Goal: Task Accomplishment & Management: Manage account settings

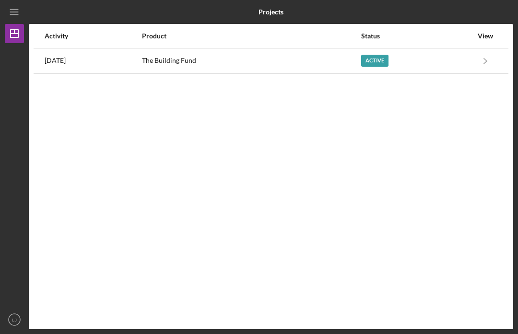
scroll to position [33, 0]
click at [487, 50] on icon "Icon/Navigate" at bounding box center [486, 61] width 22 height 22
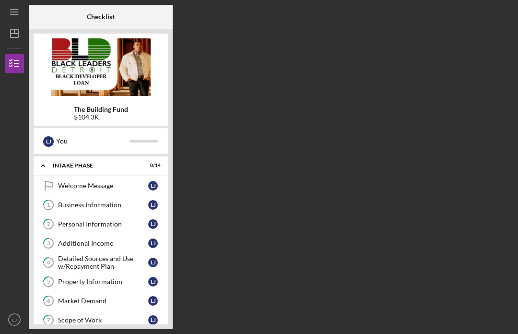
click at [66, 163] on div "Intake Phase" at bounding box center [95, 166] width 84 height 6
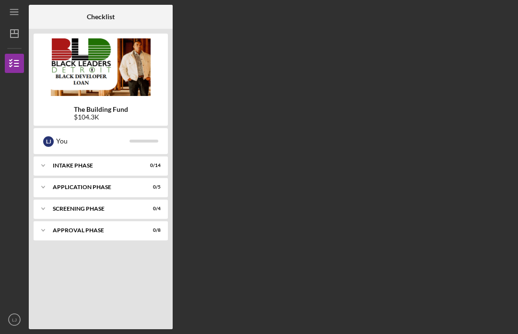
click at [59, 177] on div "Icon/Expander Application Phase 0 / 5" at bounding box center [101, 186] width 134 height 19
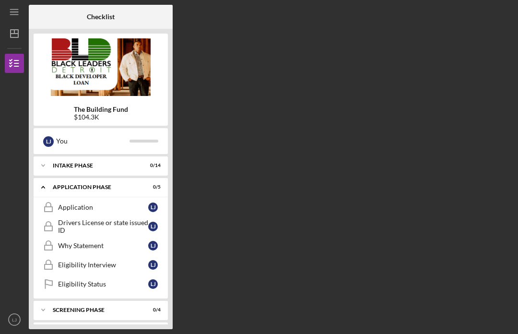
click at [58, 156] on div "Icon/Expander Intake Phase 0 / 14" at bounding box center [101, 165] width 134 height 19
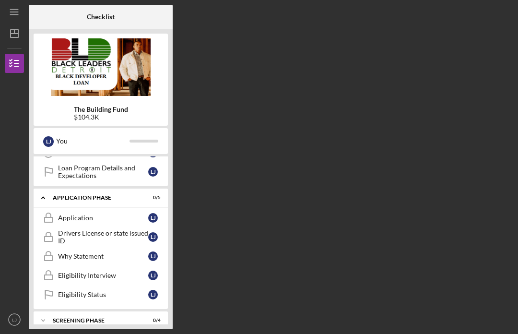
scroll to position [263, 0]
click at [67, 311] on div "Icon/Expander Screening Phase 0 / 4" at bounding box center [101, 320] width 134 height 19
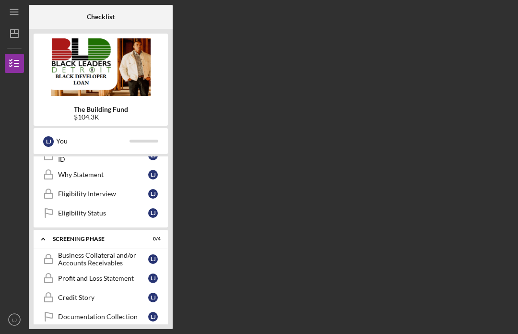
scroll to position [345, 0]
click at [73, 288] on link "Credit Story Credit Story [PERSON_NAME]" at bounding box center [100, 297] width 125 height 19
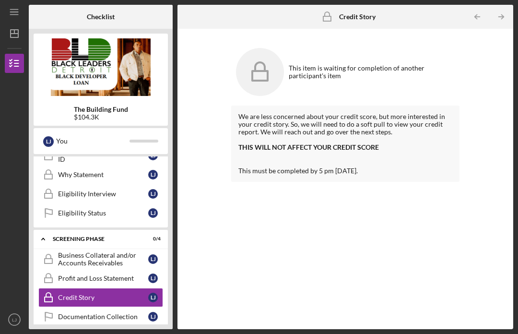
click at [76, 307] on link "Documentation Collection Documentation Collection [PERSON_NAME]" at bounding box center [100, 316] width 125 height 19
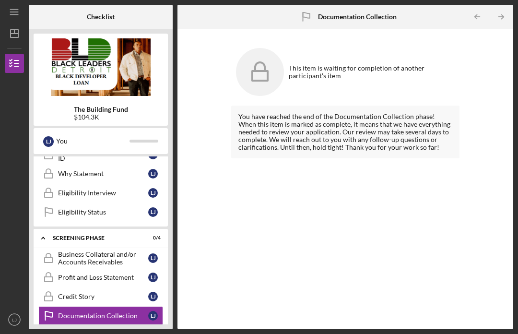
scroll to position [345, 0]
